Goal: Transaction & Acquisition: Book appointment/travel/reservation

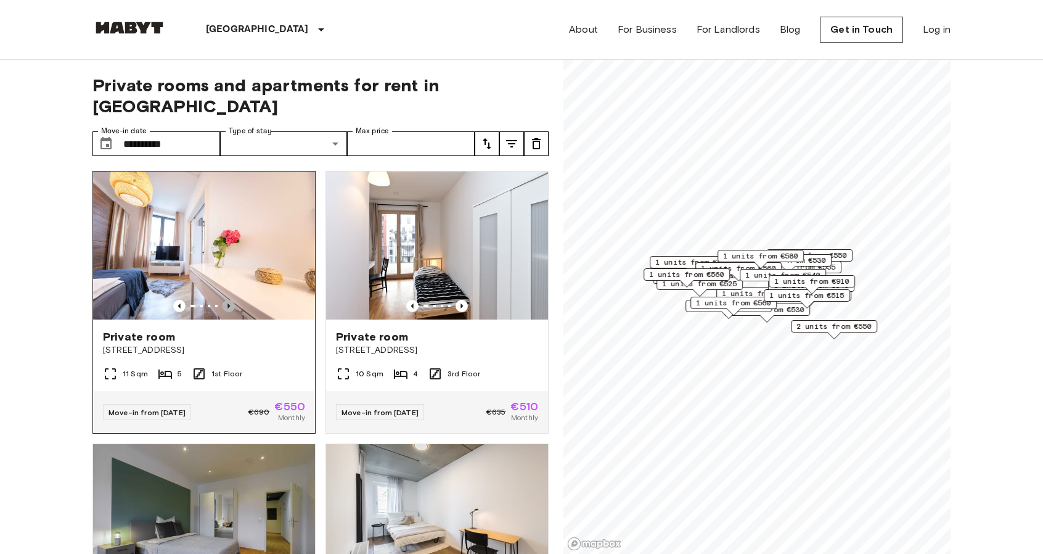
click at [225, 300] on icon "Previous image" at bounding box center [229, 306] width 12 height 12
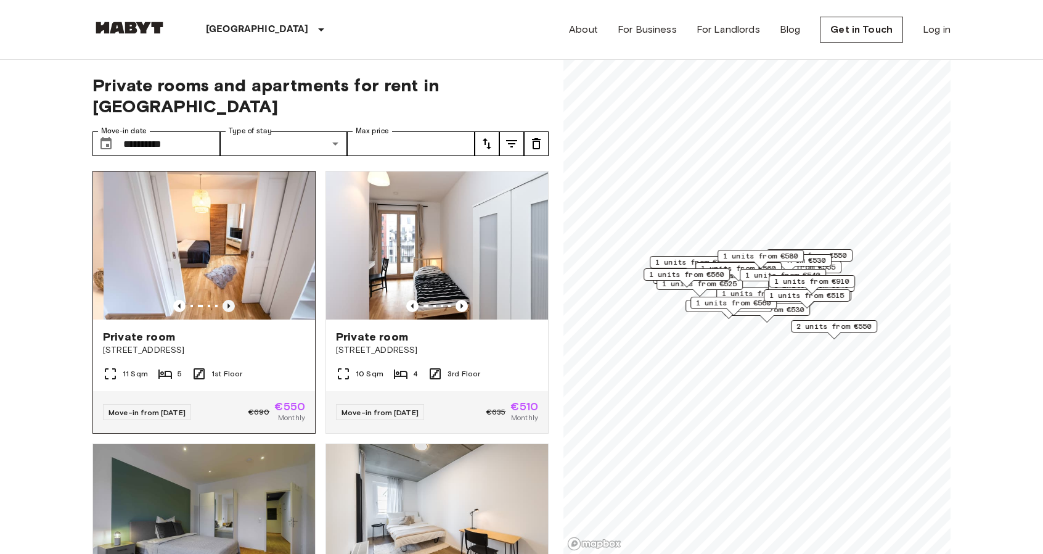
click at [227, 303] on icon "Previous image" at bounding box center [228, 305] width 2 height 5
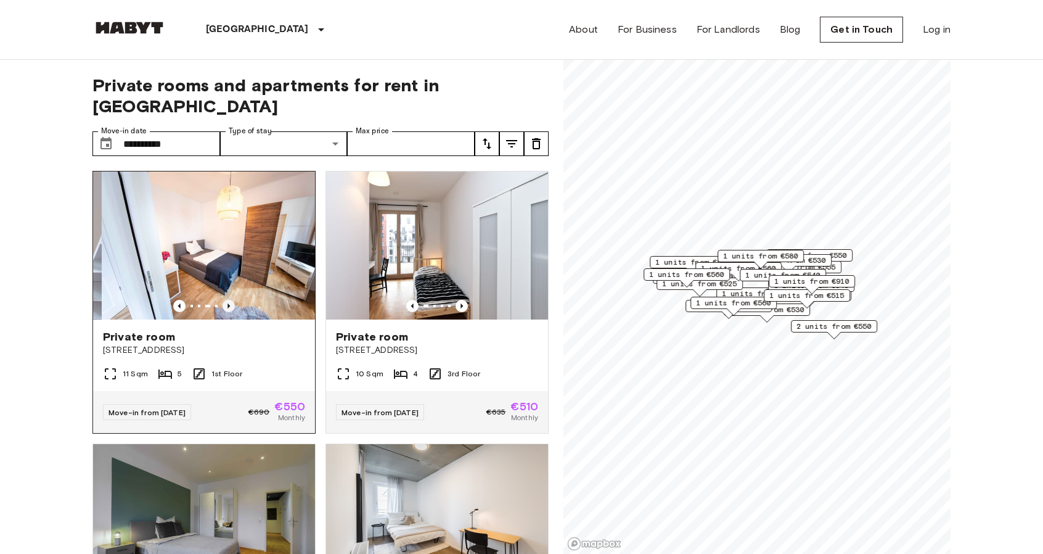
click at [227, 303] on icon "Previous image" at bounding box center [228, 305] width 2 height 5
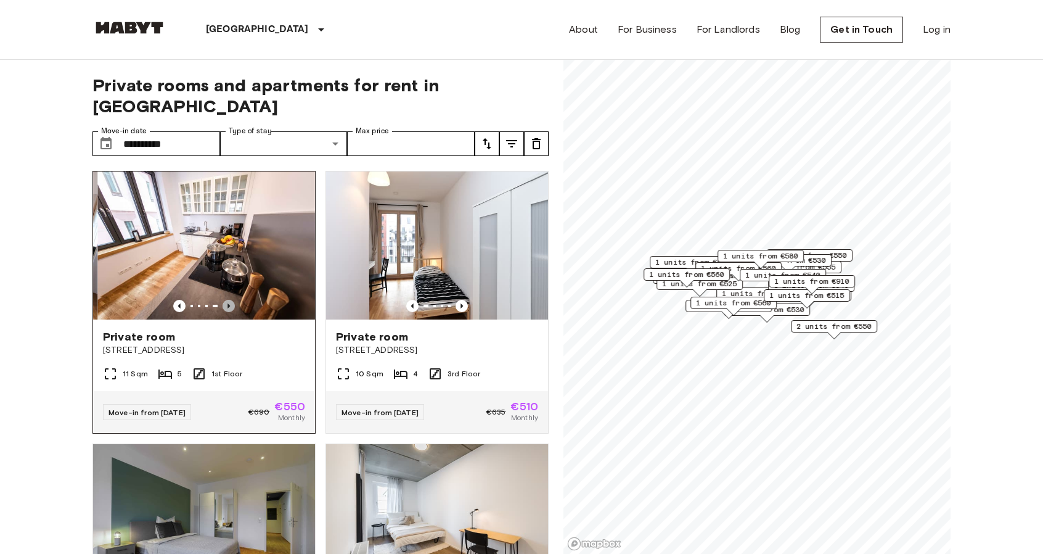
click at [227, 303] on icon "Previous image" at bounding box center [228, 305] width 2 height 5
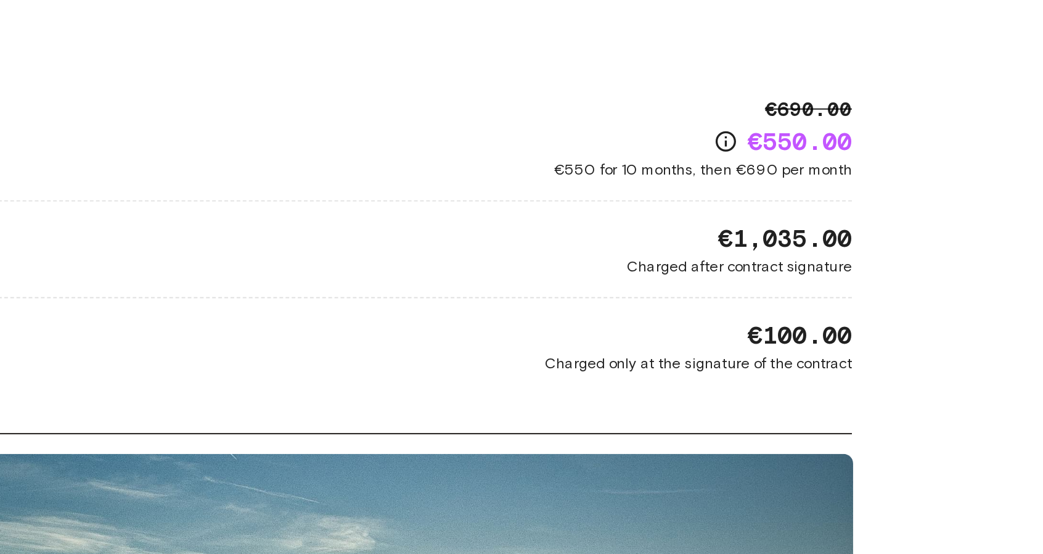
scroll to position [1049, 0]
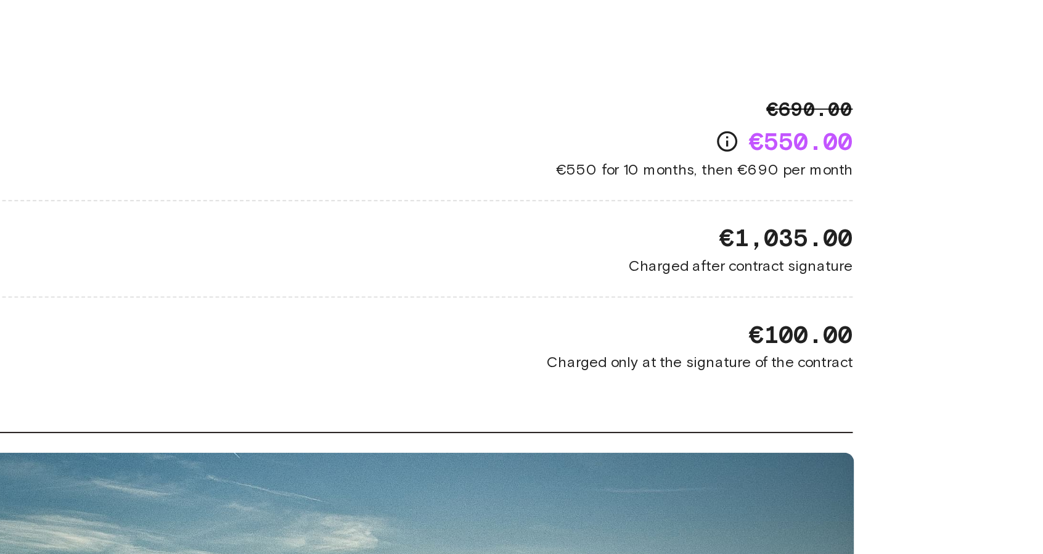
click at [973, 202] on body "Frankfurt Europe Amsterdam Berlin Brussels Cologne Dusseldorf Frankfurt Graz Ha…" at bounding box center [521, 476] width 1043 height 3051
drag, startPoint x: 973, startPoint y: 202, endPoint x: 994, endPoint y: 196, distance: 21.1
click at [994, 196] on body "Frankfurt Europe Amsterdam Berlin Brussels Cologne Dusseldorf Frankfurt Graz Ha…" at bounding box center [521, 476] width 1043 height 3051
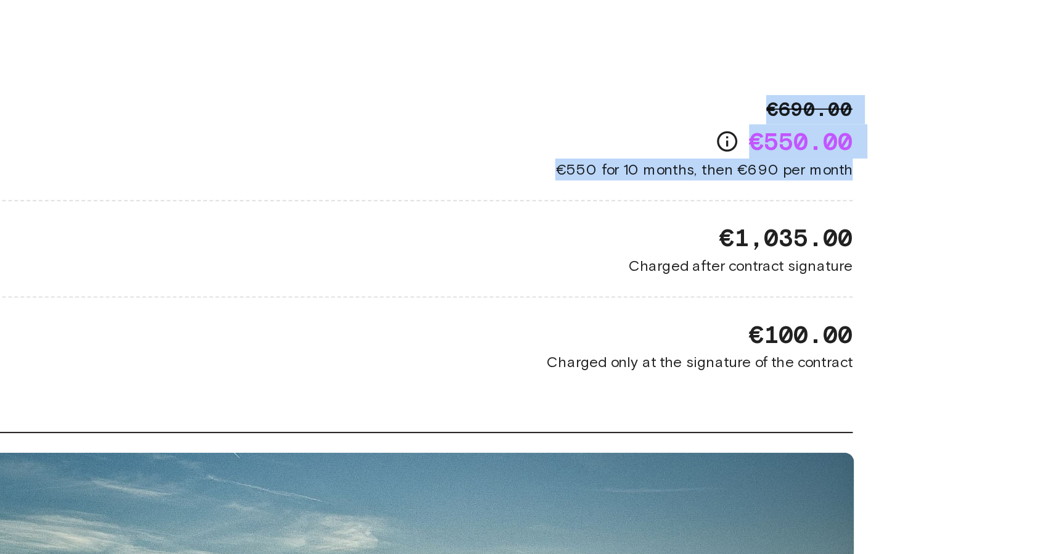
click at [994, 196] on body "Frankfurt Europe Amsterdam Berlin Brussels Cologne Dusseldorf Frankfurt Graz Ha…" at bounding box center [521, 476] width 1043 height 3051
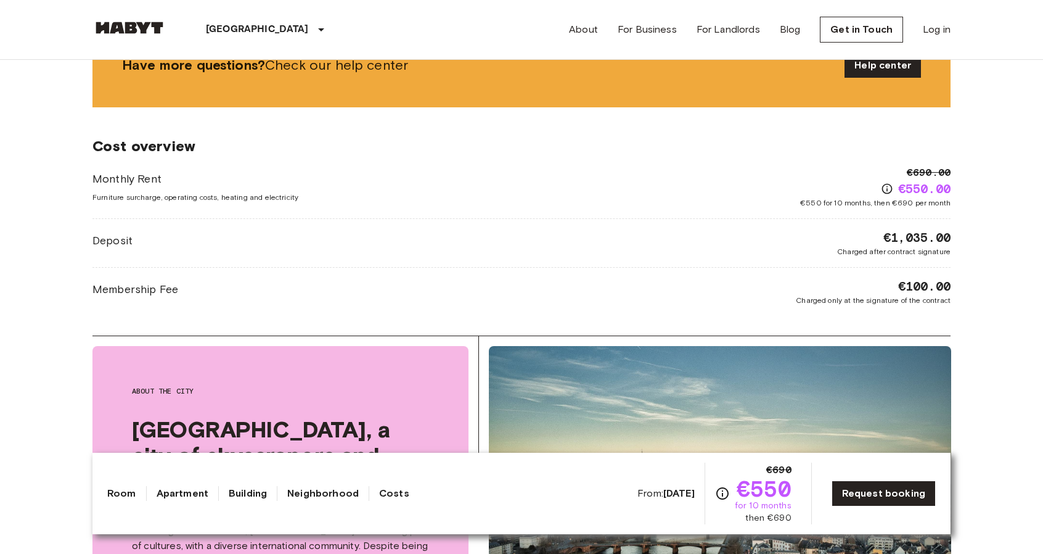
click at [345, 277] on div "Membership Fee €100.00 Charged only at the signature of the contract" at bounding box center [521, 291] width 858 height 28
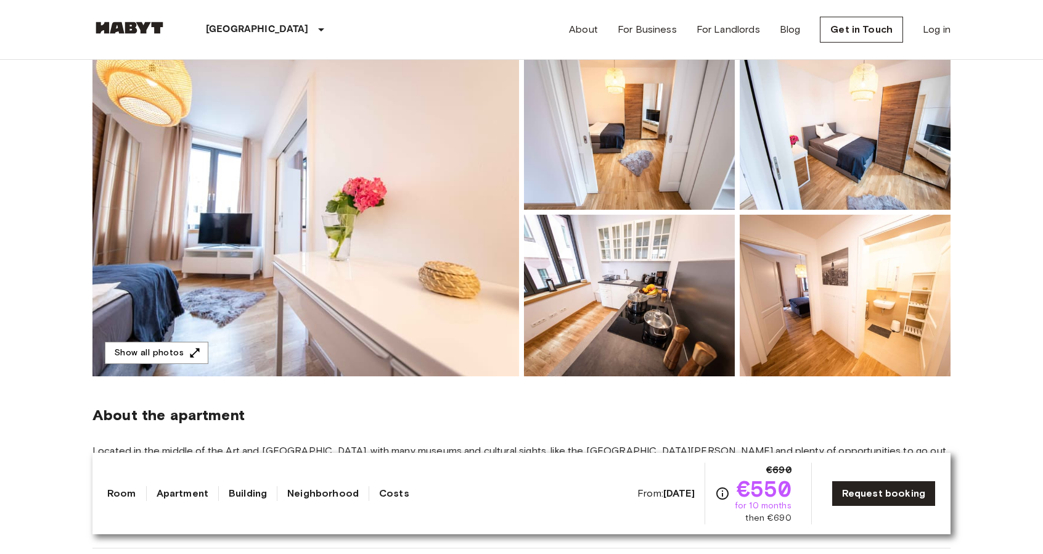
scroll to position [0, 0]
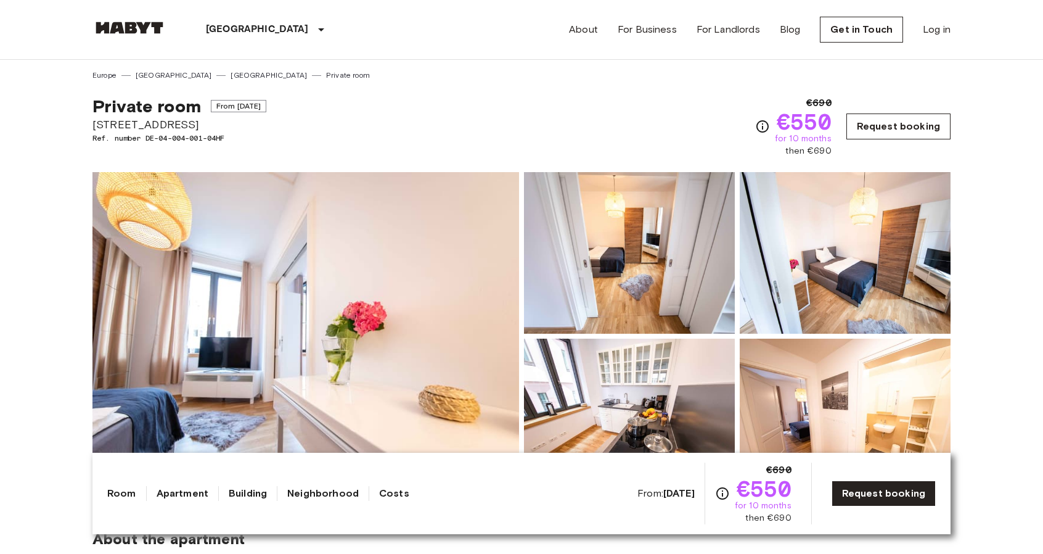
click at [896, 118] on link "Request booking" at bounding box center [898, 126] width 104 height 26
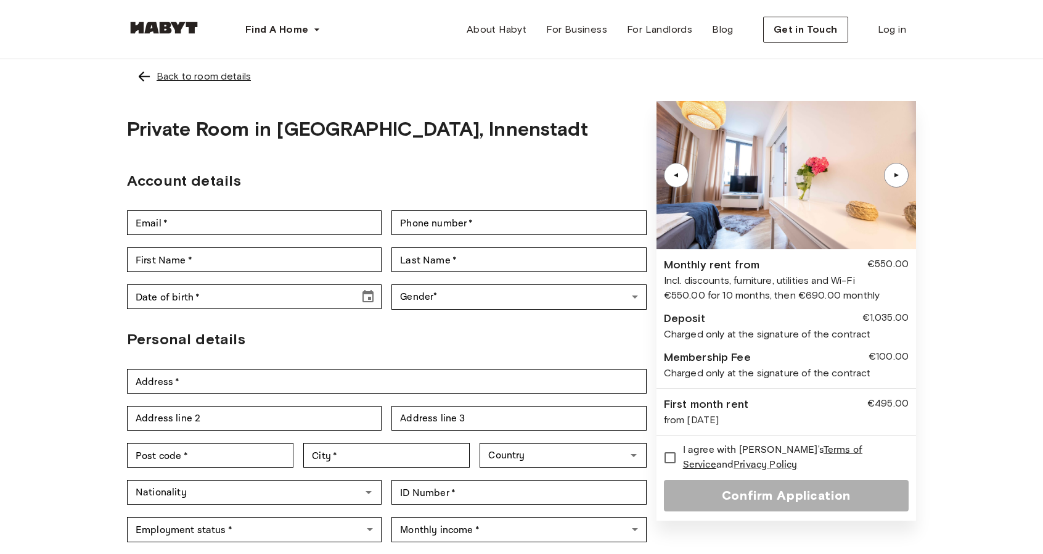
click at [161, 74] on div "Back to room details" at bounding box center [204, 76] width 94 height 15
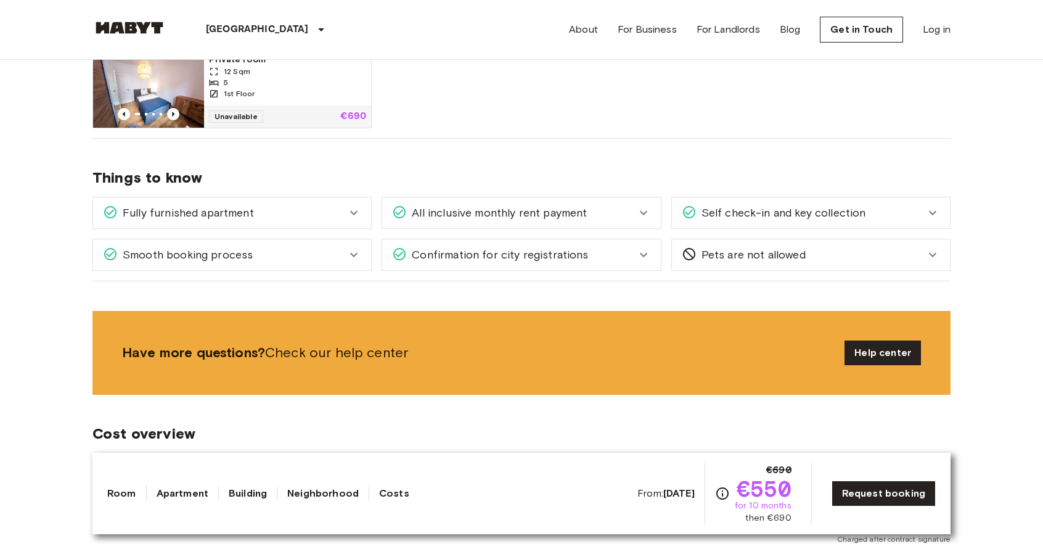
scroll to position [811, 0]
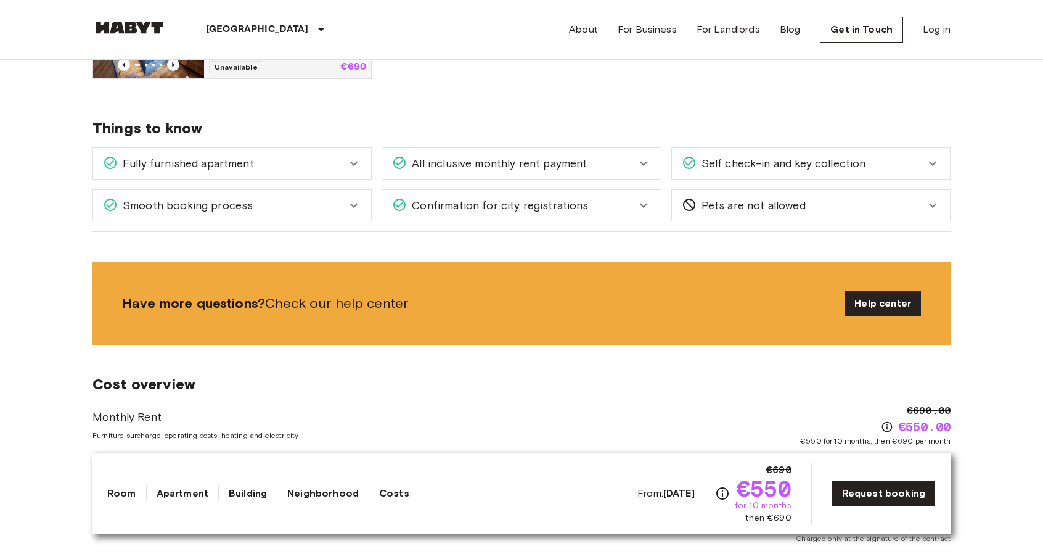
click at [520, 169] on span "All inclusive monthly rent payment" at bounding box center [497, 163] width 180 height 16
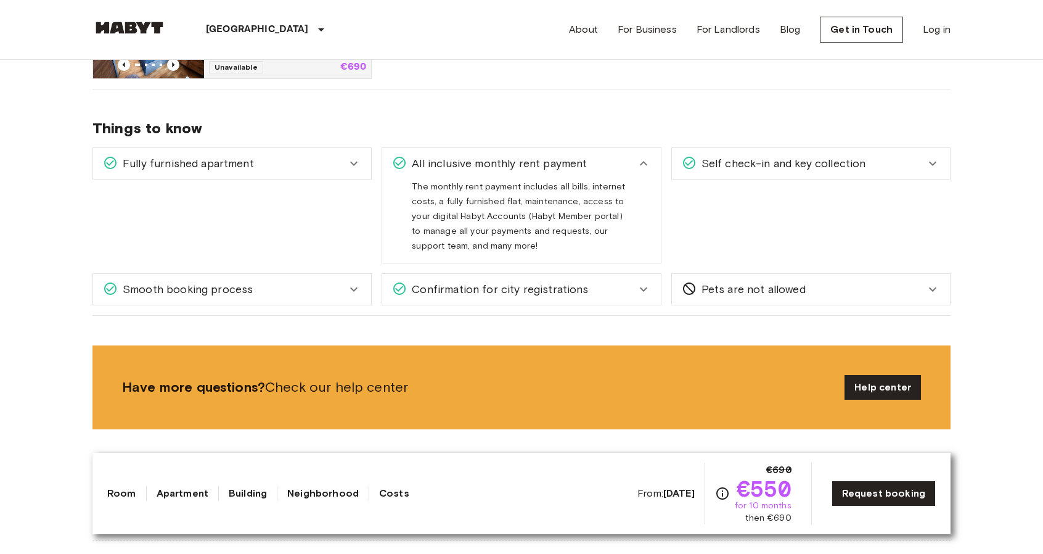
click at [702, 145] on div "Self check-in and key collection Once your stay is confirmed and you're approac…" at bounding box center [805, 200] width 289 height 126
click at [711, 155] on span "Self check-in and key collection" at bounding box center [782, 163] width 170 height 16
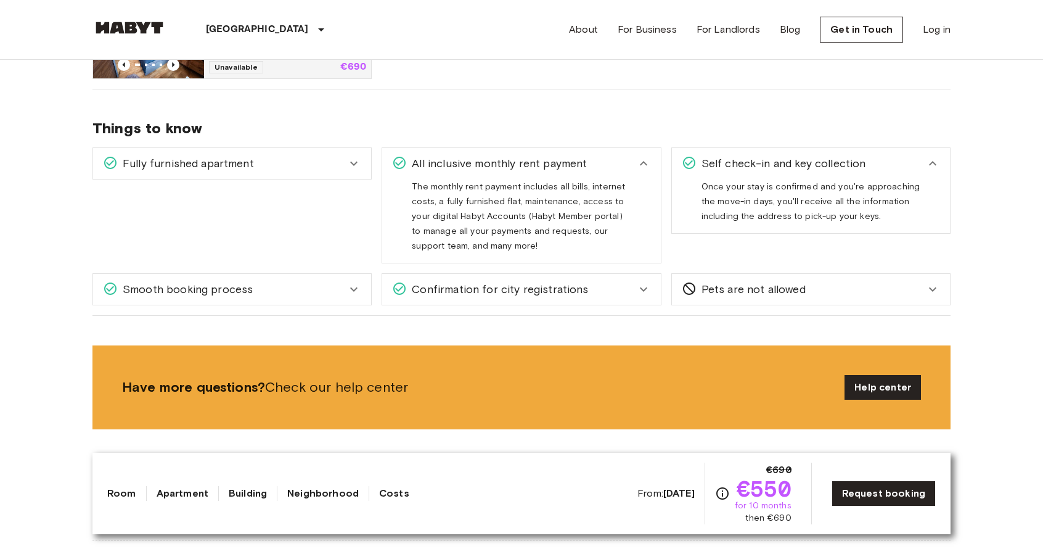
click at [732, 283] on span "Pets are not allowed" at bounding box center [751, 289] width 109 height 16
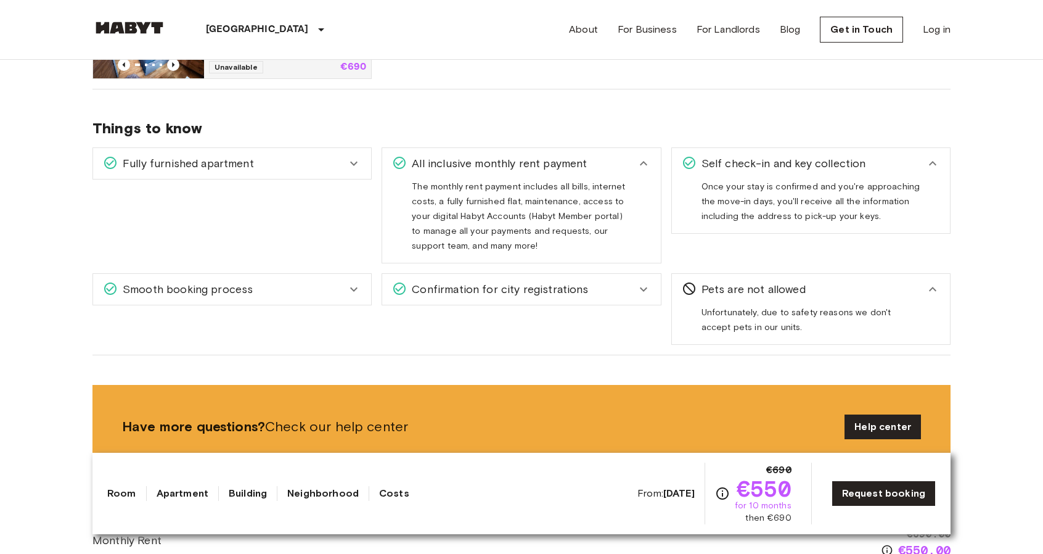
click at [595, 303] on div "Confirmation for city registrations Whether it's the Anmeldung in [GEOGRAPHIC_D…" at bounding box center [516, 303] width 289 height 81
click at [584, 290] on div "Confirmation for city registrations" at bounding box center [513, 289] width 243 height 16
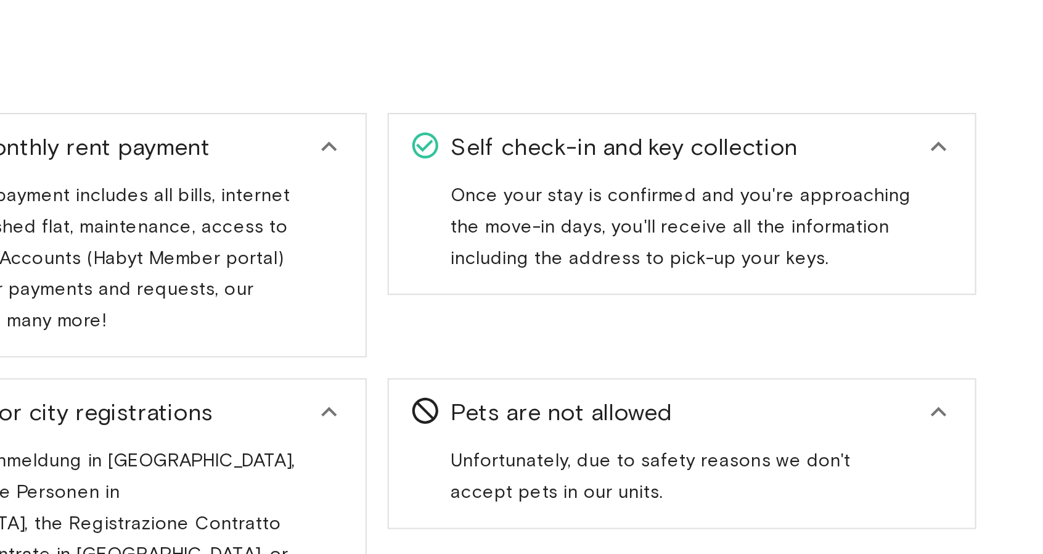
click at [905, 187] on span "Once your stay is confirmed and you're approaching the move-in days, you'll rec…" at bounding box center [810, 206] width 219 height 50
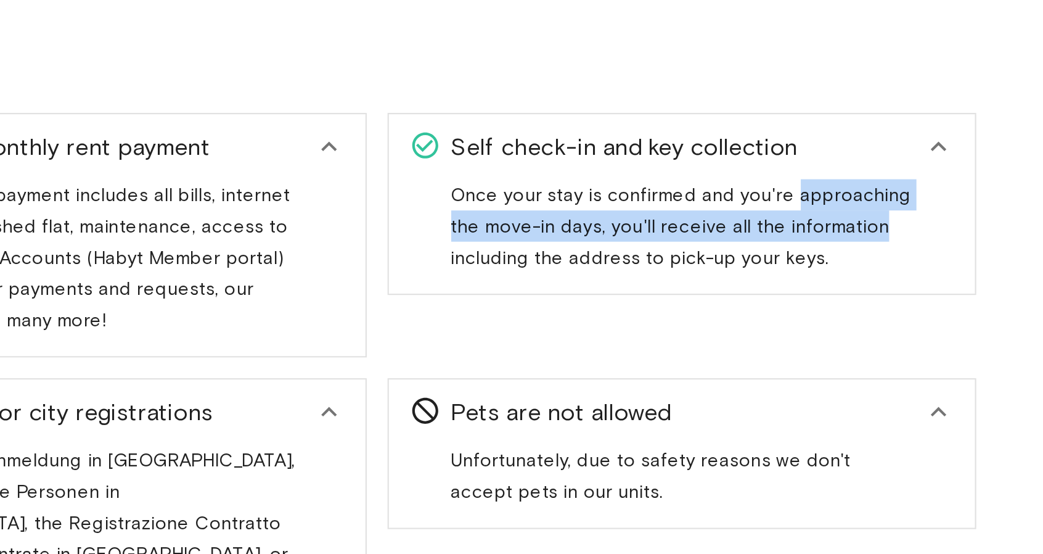
drag, startPoint x: 905, startPoint y: 187, endPoint x: 853, endPoint y: 195, distance: 52.4
click at [853, 195] on span "Once your stay is confirmed and you're approaching the move-in days, you'll rec…" at bounding box center [810, 206] width 219 height 50
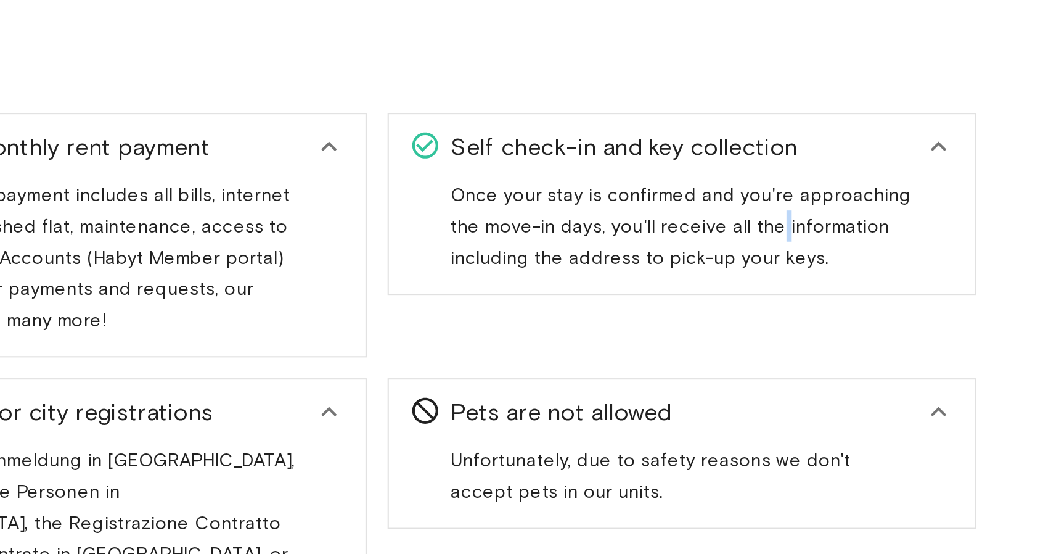
click at [853, 195] on span "Once your stay is confirmed and you're approaching the move-in days, you'll rec…" at bounding box center [810, 206] width 219 height 50
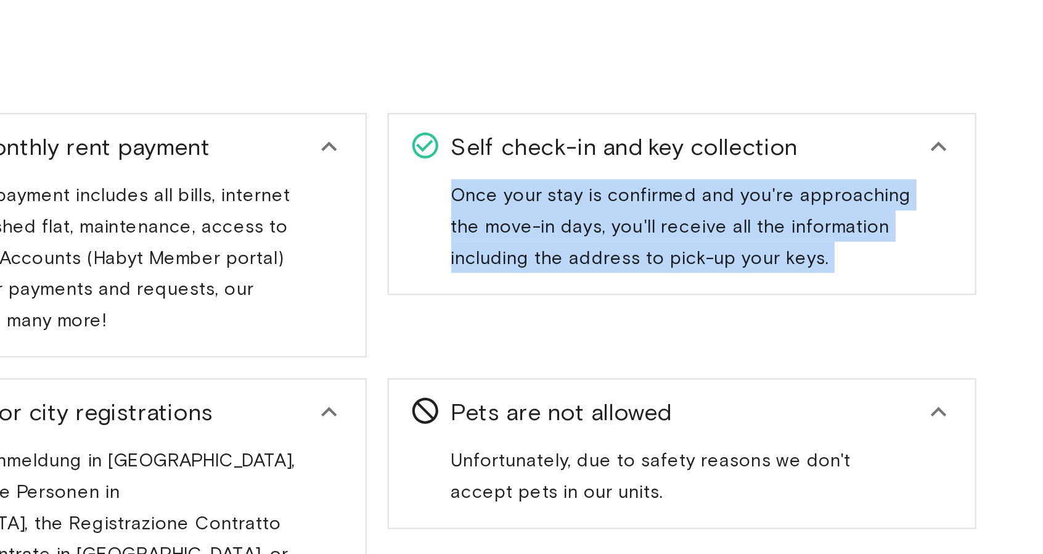
drag, startPoint x: 853, startPoint y: 195, endPoint x: 820, endPoint y: 187, distance: 34.2
click at [820, 187] on span "Once your stay is confirmed and you're approaching the move-in days, you'll rec…" at bounding box center [810, 206] width 219 height 50
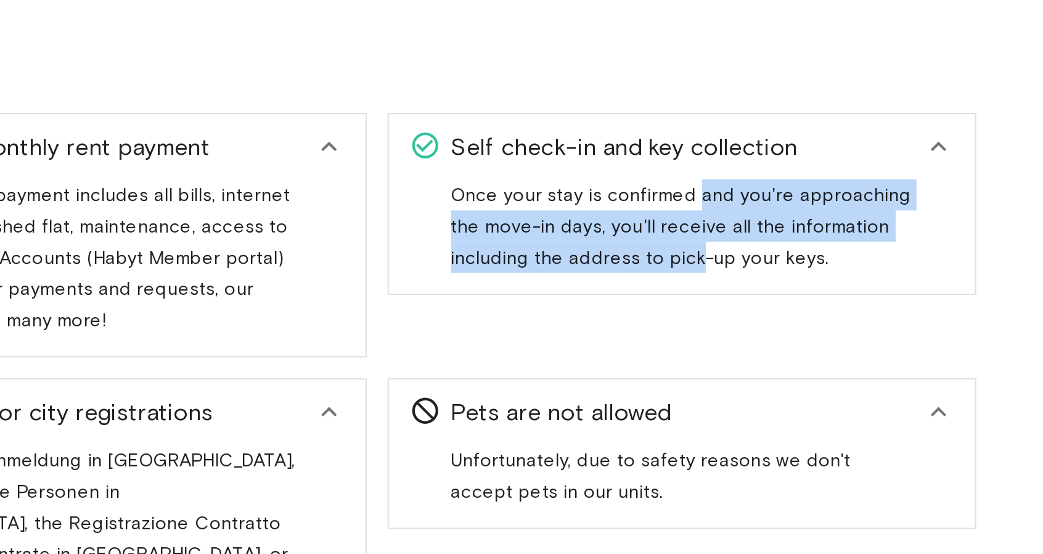
drag, startPoint x: 820, startPoint y: 187, endPoint x: 804, endPoint y: 211, distance: 28.9
click at [804, 211] on span "Once your stay is confirmed and you're approaching the move-in days, you'll rec…" at bounding box center [810, 206] width 219 height 50
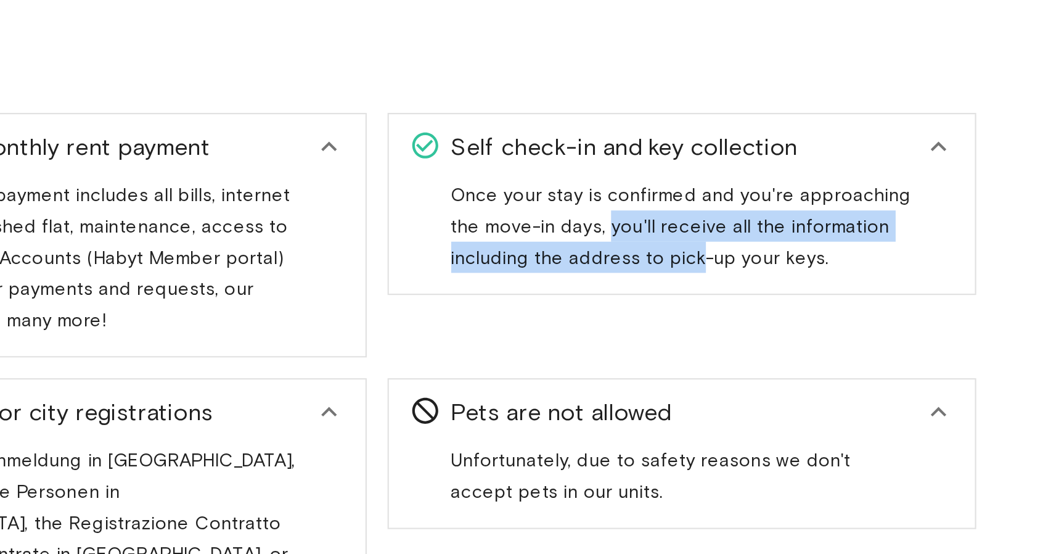
drag, startPoint x: 804, startPoint y: 211, endPoint x: 788, endPoint y: 197, distance: 21.4
click at [788, 197] on span "Once your stay is confirmed and you're approaching the move-in days, you'll rec…" at bounding box center [810, 206] width 219 height 50
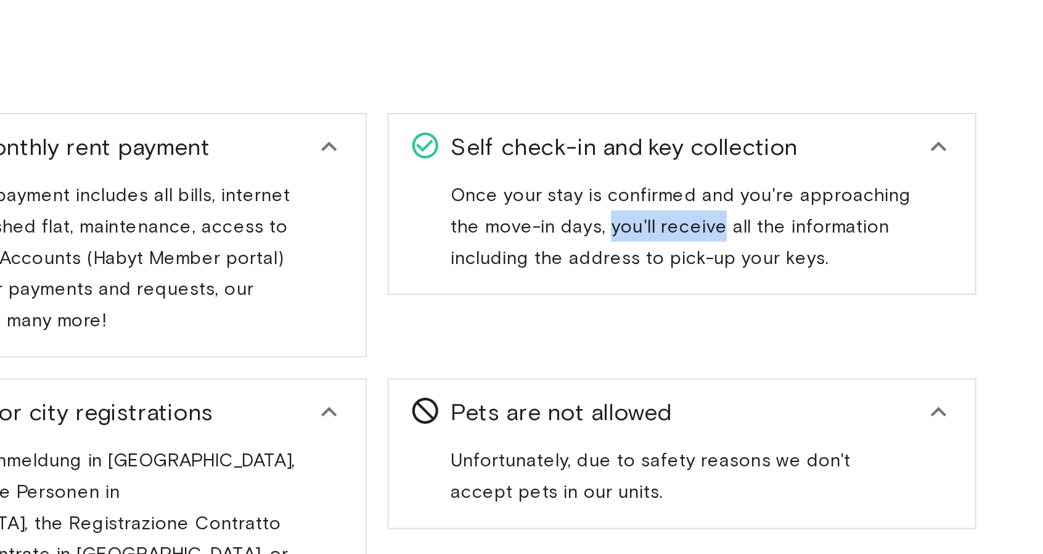
drag, startPoint x: 788, startPoint y: 197, endPoint x: 811, endPoint y: 202, distance: 23.8
click at [811, 202] on span "Once your stay is confirmed and you're approaching the move-in days, you'll rec…" at bounding box center [810, 206] width 219 height 50
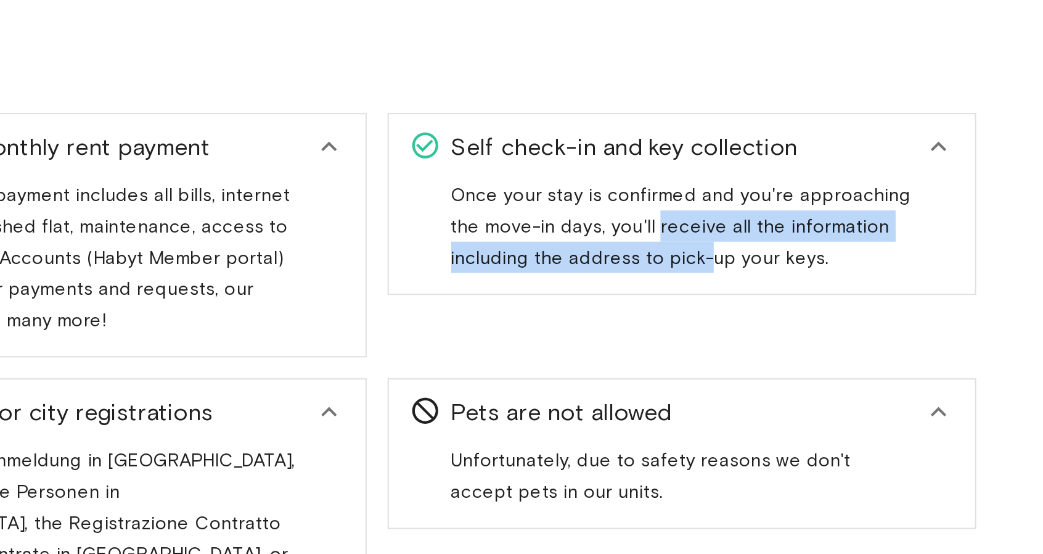
drag, startPoint x: 811, startPoint y: 202, endPoint x: 817, endPoint y: 216, distance: 15.2
click at [817, 216] on span "Once your stay is confirmed and you're approaching the move-in days, you'll rec…" at bounding box center [810, 206] width 219 height 50
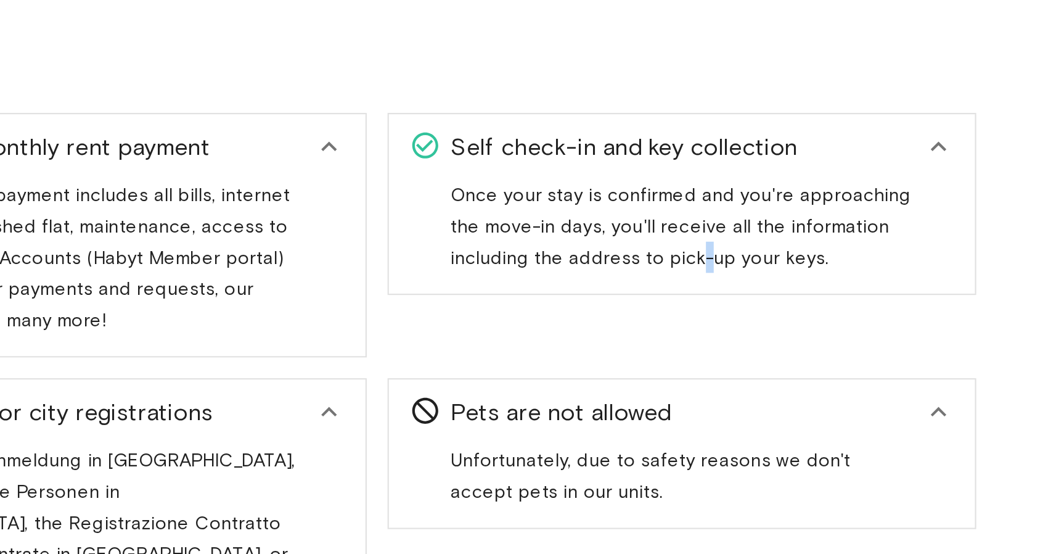
click at [817, 216] on span "Once your stay is confirmed and you're approaching the move-in days, you'll rec…" at bounding box center [810, 206] width 219 height 50
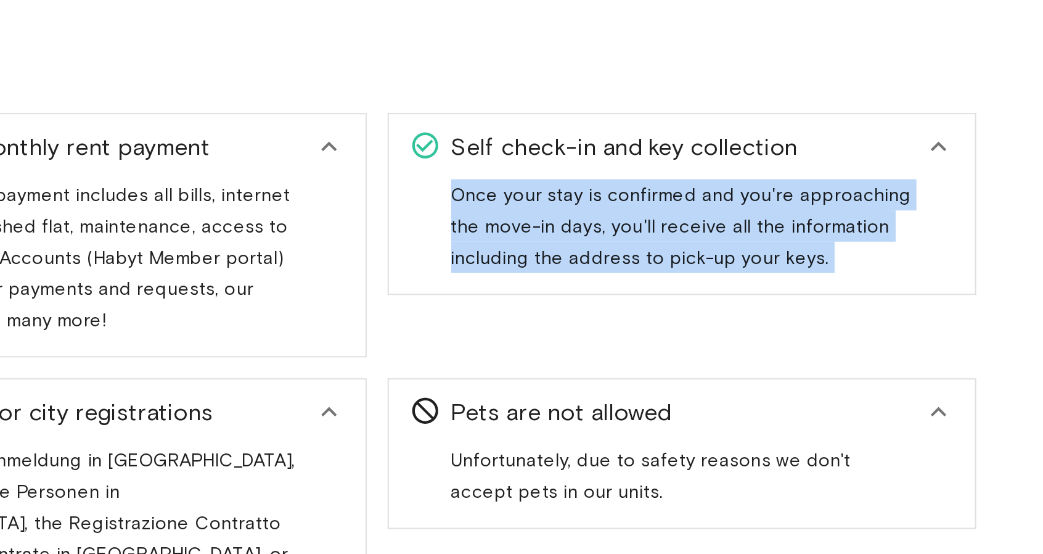
drag, startPoint x: 817, startPoint y: 216, endPoint x: 824, endPoint y: 258, distance: 43.1
click at [824, 258] on div "Self check-in and key collection Once your stay is confirmed and you're approac…" at bounding box center [805, 200] width 289 height 126
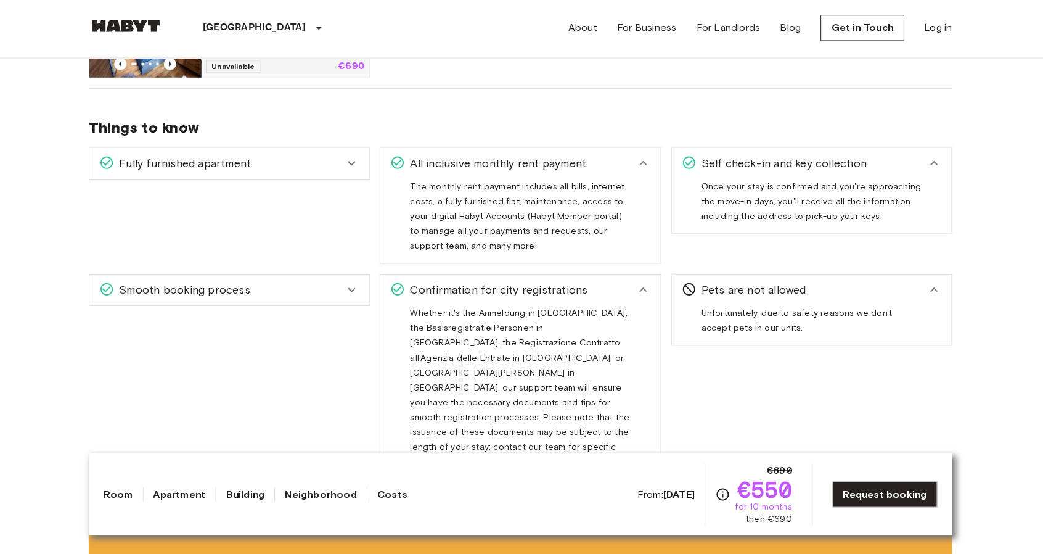
scroll to position [811, 0]
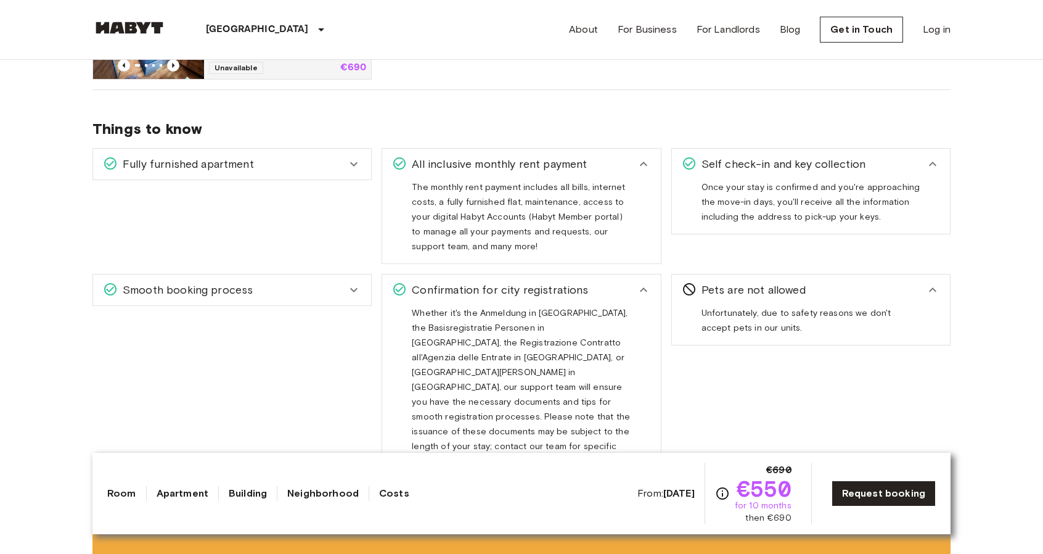
click at [259, 152] on div "Fully furnished apartment" at bounding box center [232, 164] width 278 height 31
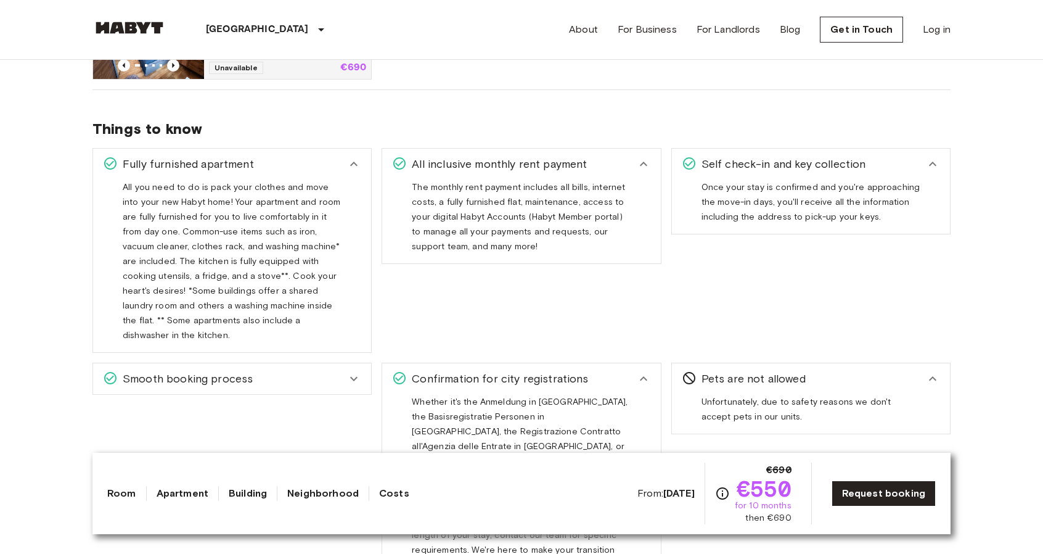
click at [234, 370] on span "Smooth booking process" at bounding box center [185, 378] width 135 height 16
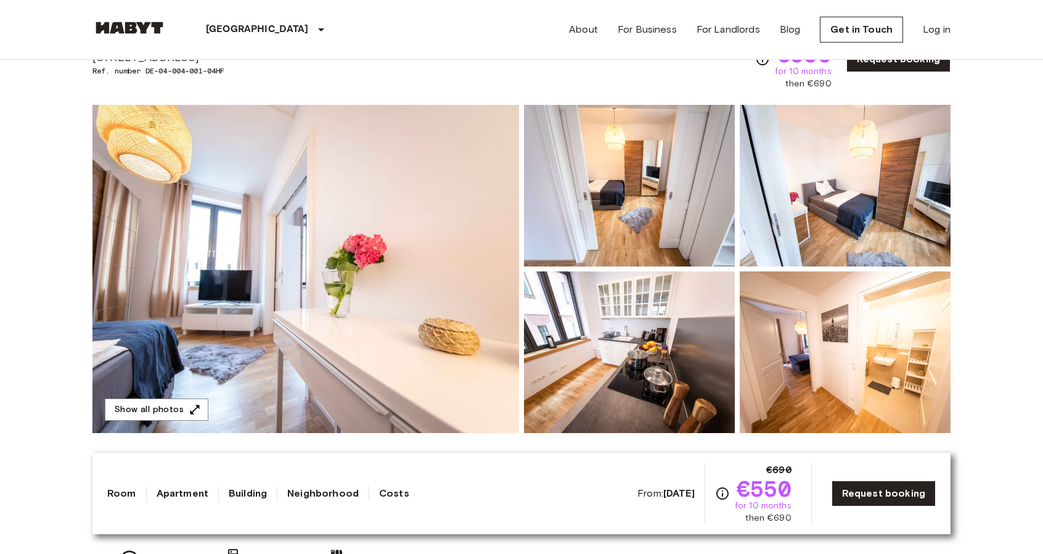
scroll to position [0, 0]
